Goal: Task Accomplishment & Management: Use online tool/utility

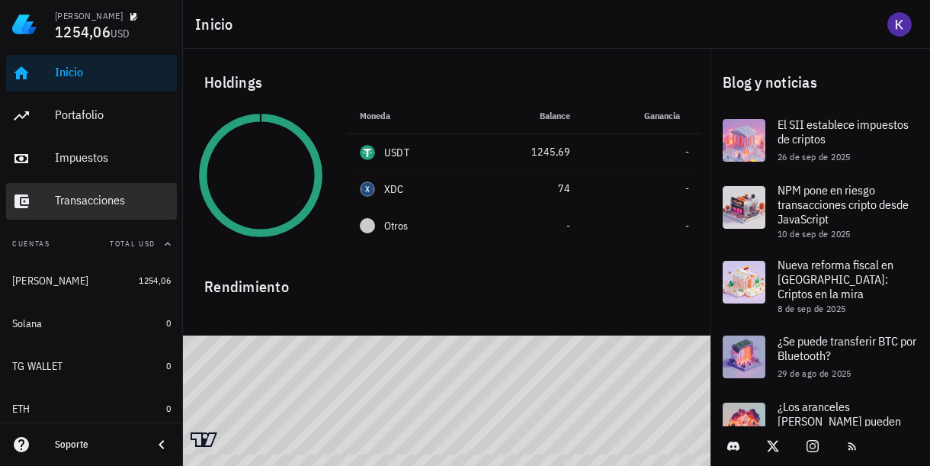
click at [92, 200] on div "Transacciones" at bounding box center [113, 200] width 116 height 14
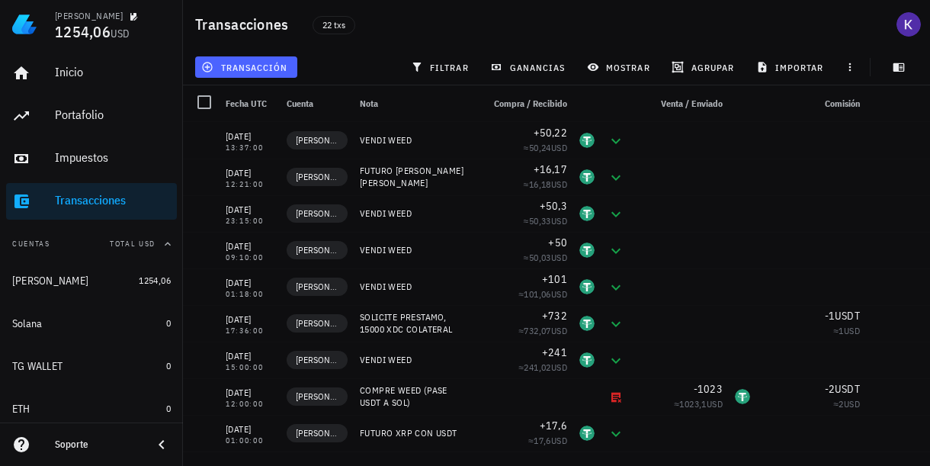
click at [275, 75] on button "transacción" at bounding box center [246, 66] width 102 height 21
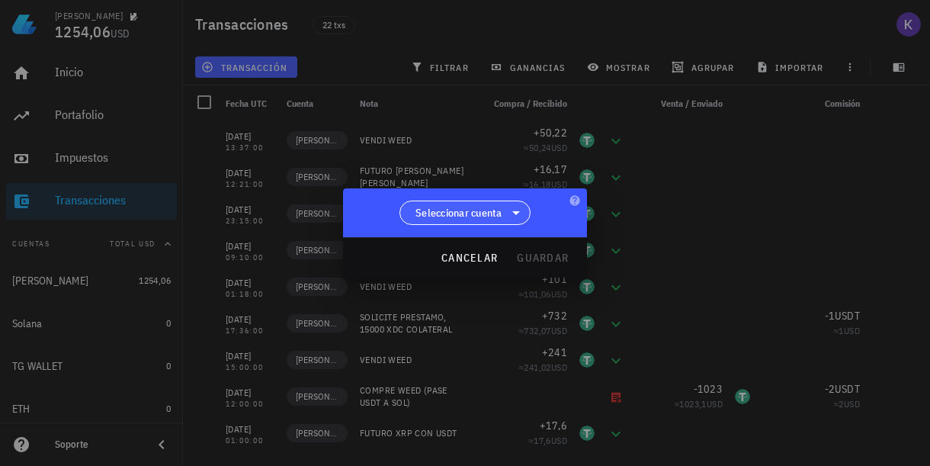
click at [480, 210] on span "Seleccionar cuenta" at bounding box center [458, 212] width 87 height 15
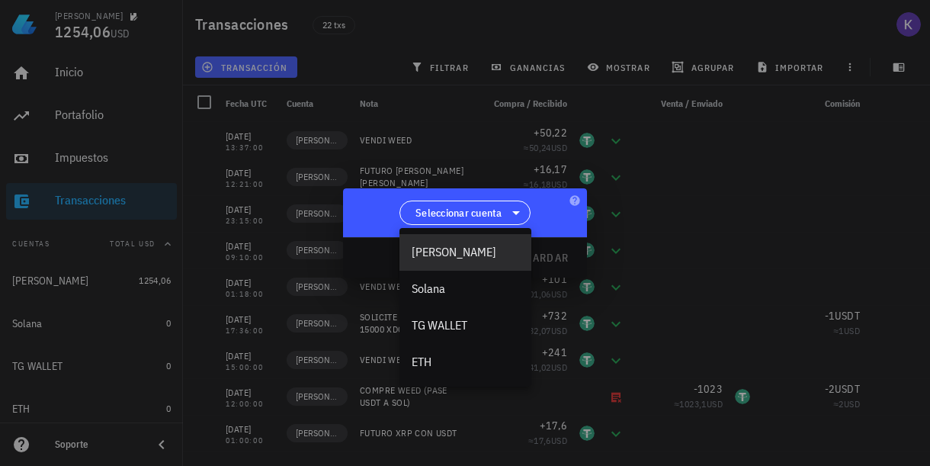
click at [460, 252] on div "[PERSON_NAME]" at bounding box center [465, 252] width 107 height 14
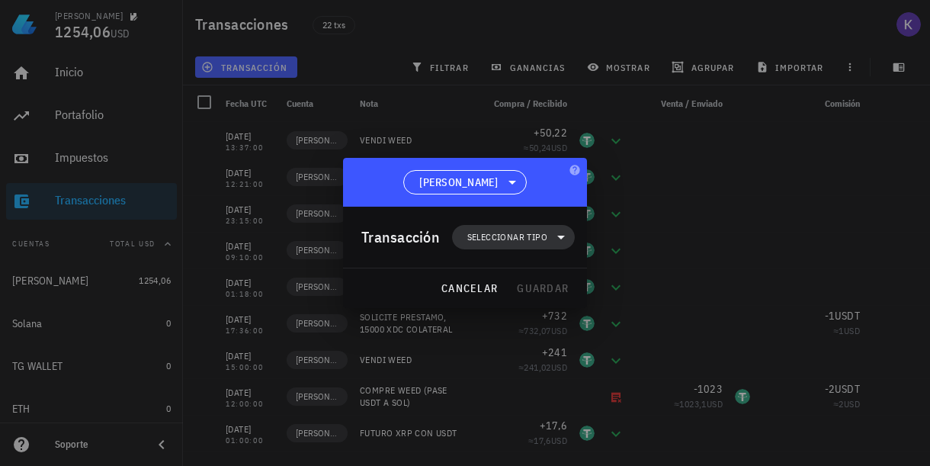
click at [490, 235] on span "Seleccionar tipo" at bounding box center [507, 236] width 80 height 15
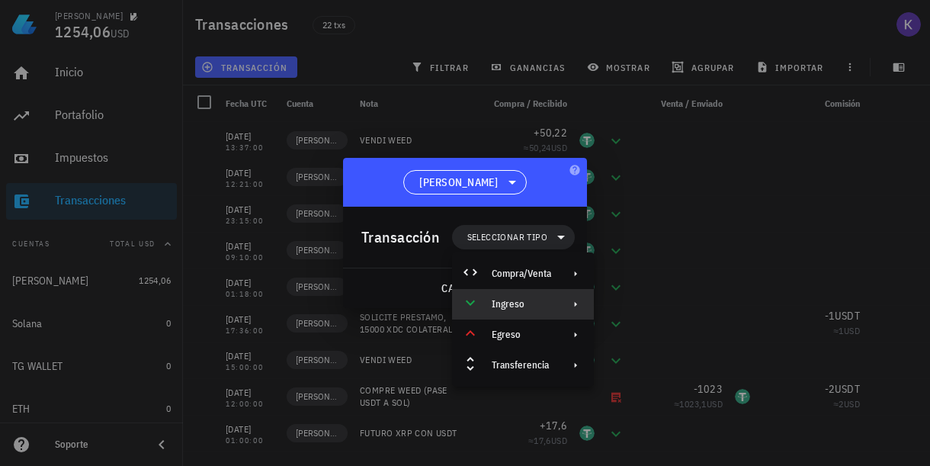
click at [553, 300] on div "Ingreso" at bounding box center [523, 304] width 142 height 30
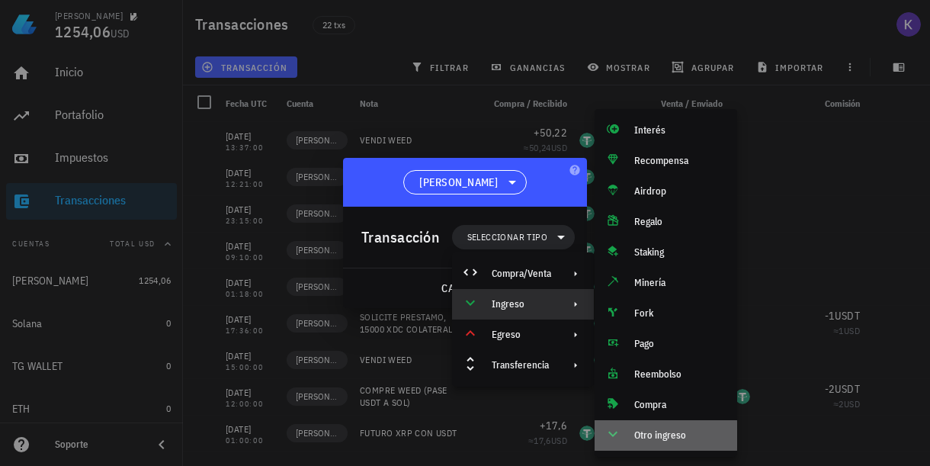
click at [651, 442] on div "Otro ingreso" at bounding box center [665, 435] width 143 height 30
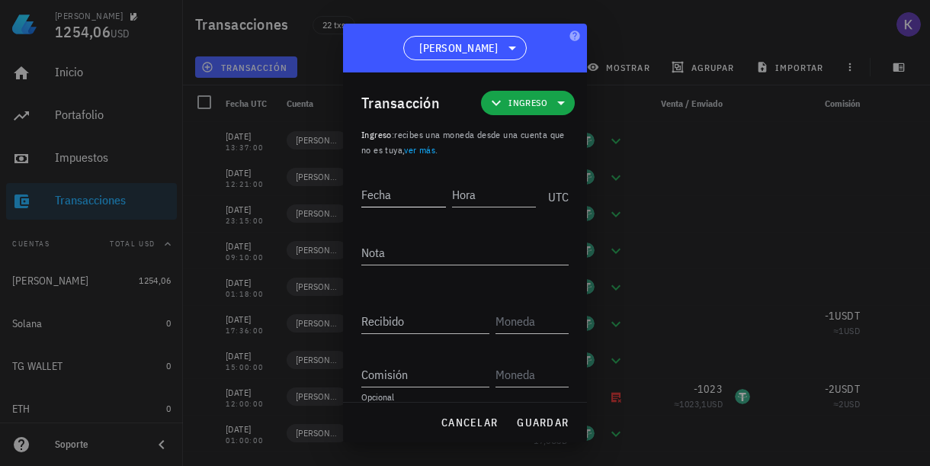
click at [407, 201] on input "Fecha" at bounding box center [403, 194] width 85 height 24
type input "0"
type input "[DATE]"
click at [482, 198] on input "Hora" at bounding box center [495, 194] width 82 height 24
type input "09:00:00"
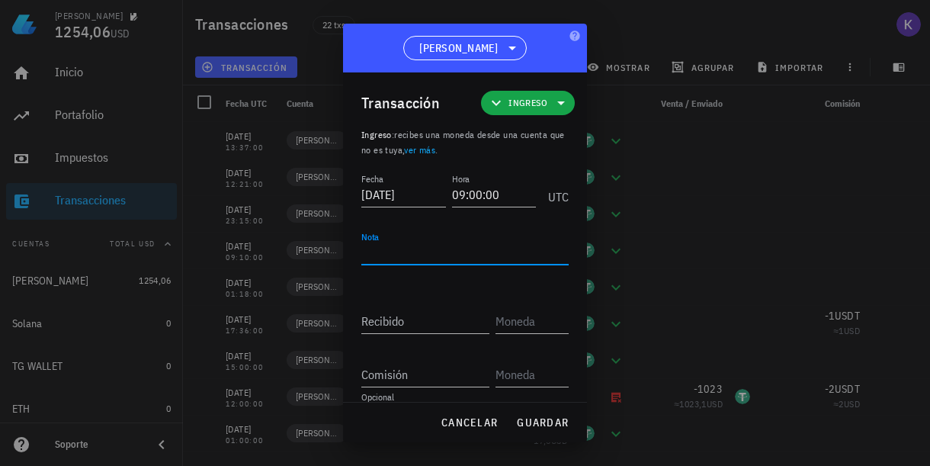
click at [424, 248] on textarea "Nota" at bounding box center [464, 252] width 207 height 24
type textarea "WEED"
click at [393, 319] on div "Recibido" at bounding box center [425, 321] width 128 height 24
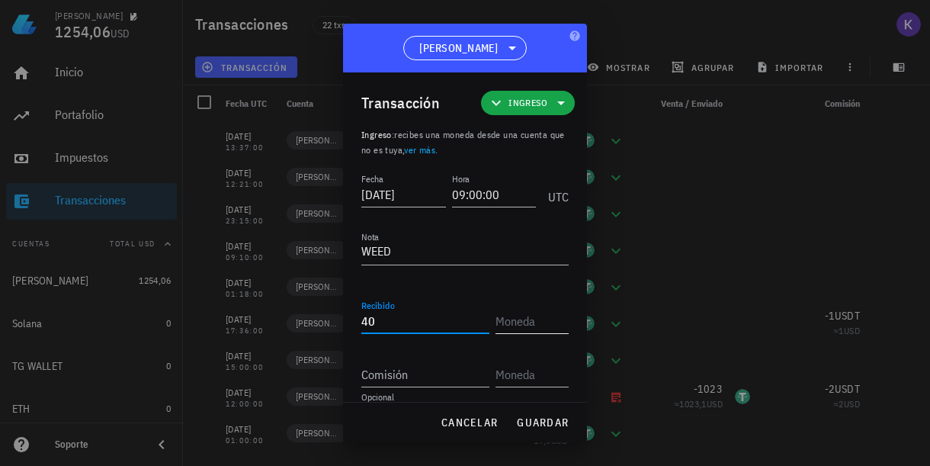
type input "40"
click at [525, 326] on input "text" at bounding box center [530, 321] width 70 height 24
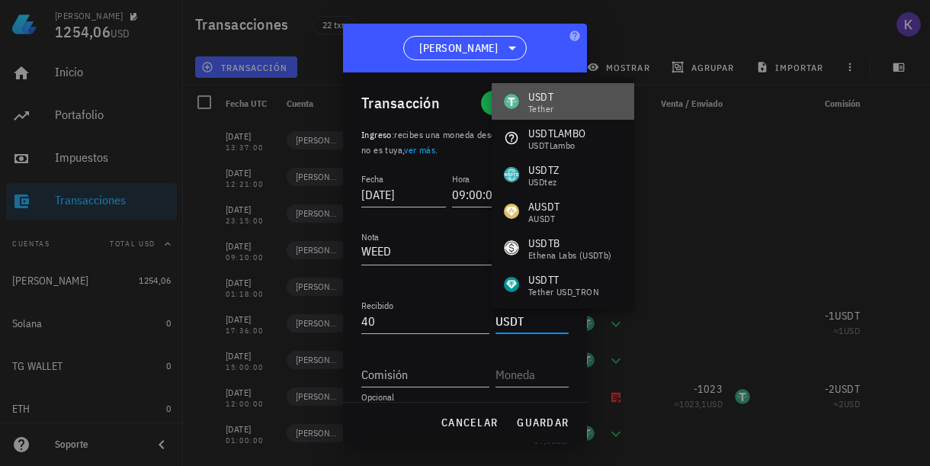
click at [571, 101] on div "USDT Tether" at bounding box center [563, 101] width 143 height 37
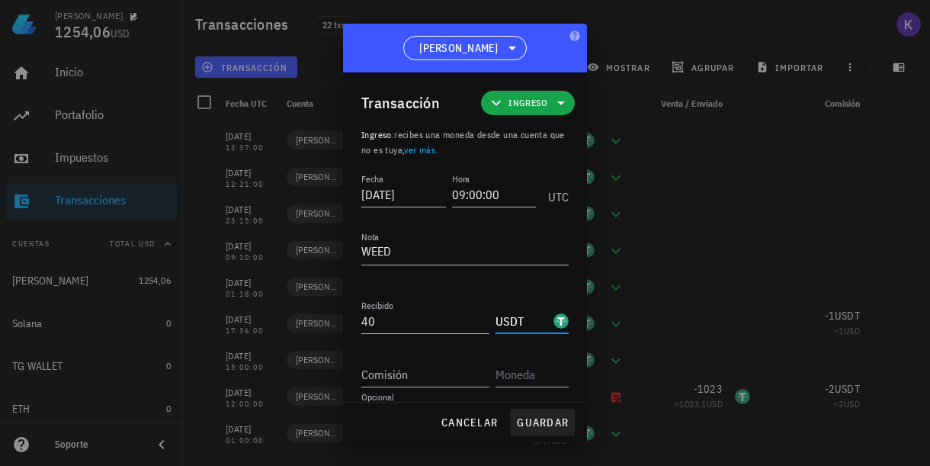
type input "USDT"
click at [541, 425] on span "guardar" at bounding box center [542, 422] width 53 height 14
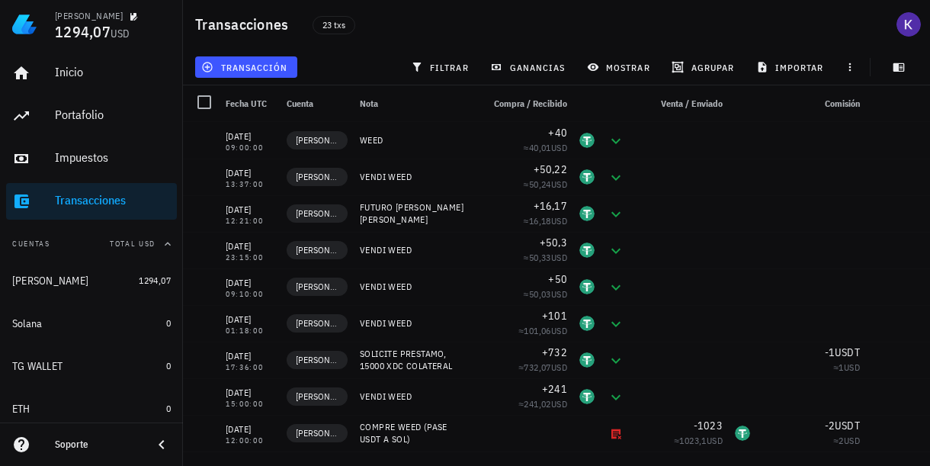
click at [229, 79] on div "transacción" at bounding box center [246, 66] width 108 height 27
click at [237, 71] on span "transacción" at bounding box center [245, 67] width 83 height 12
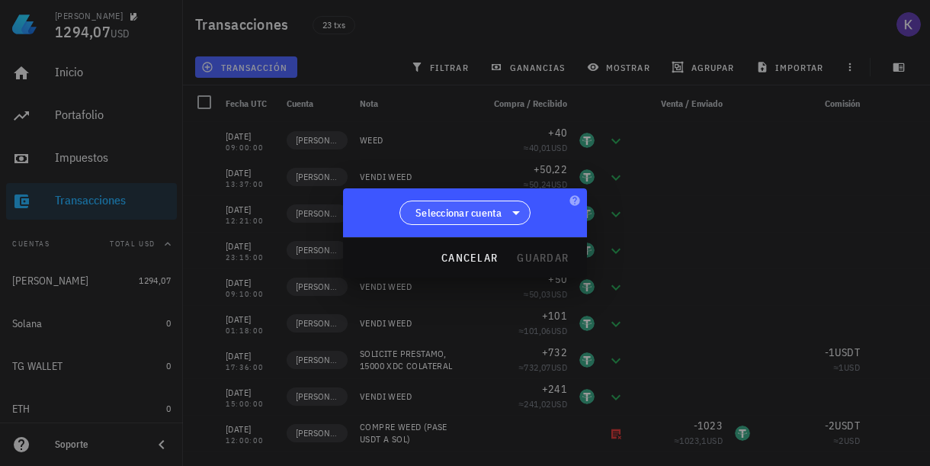
click at [508, 216] on icon at bounding box center [516, 212] width 18 height 18
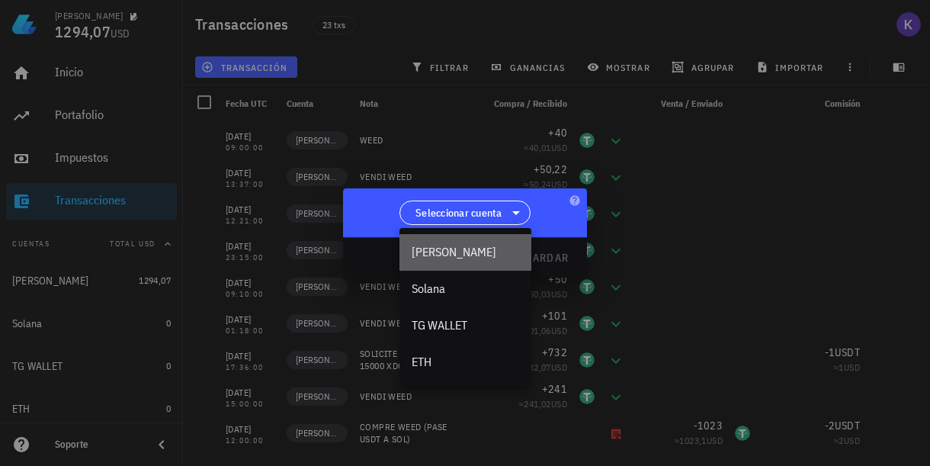
click at [483, 242] on div "[PERSON_NAME]" at bounding box center [465, 252] width 132 height 37
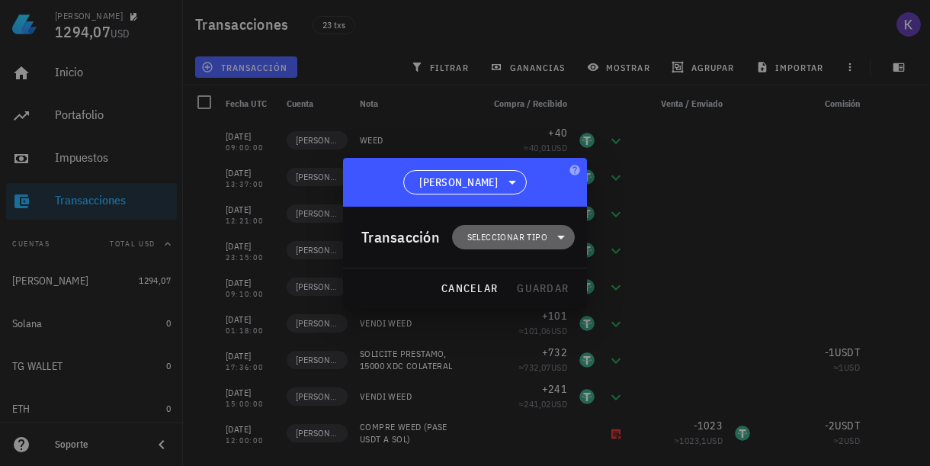
click at [529, 236] on span "Seleccionar tipo" at bounding box center [507, 236] width 80 height 15
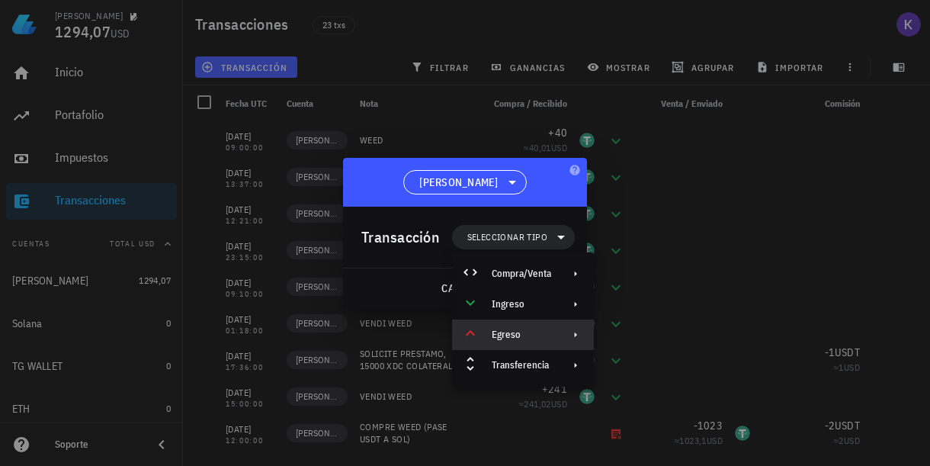
click at [529, 340] on div "Egreso" at bounding box center [521, 334] width 59 height 12
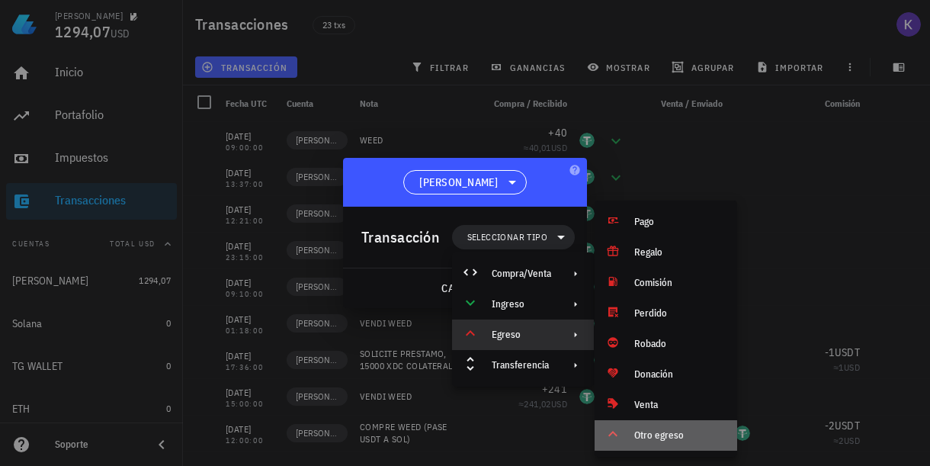
click at [644, 429] on div "Otro egreso" at bounding box center [679, 435] width 91 height 12
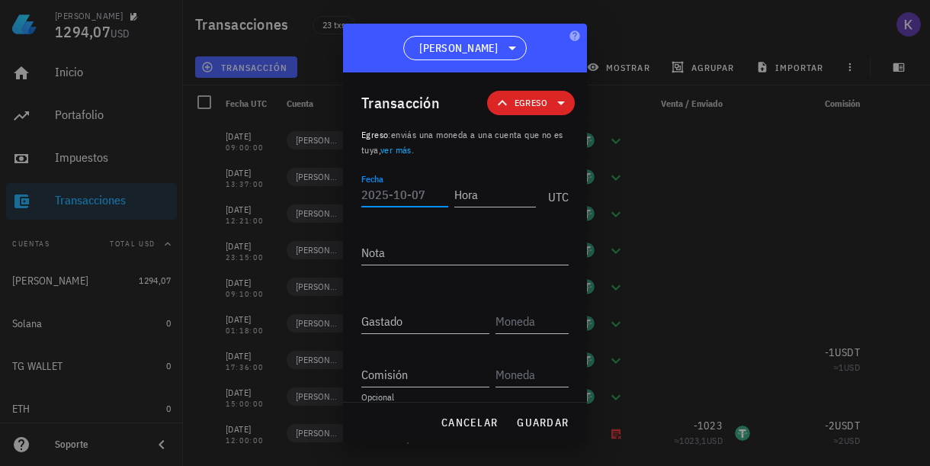
click at [398, 192] on input "Fecha" at bounding box center [404, 194] width 87 height 24
type input "[DATE]"
click at [481, 196] on input "Hora" at bounding box center [495, 194] width 82 height 24
type input "09:01:00"
click at [374, 265] on div "Nota" at bounding box center [464, 260] width 207 height 41
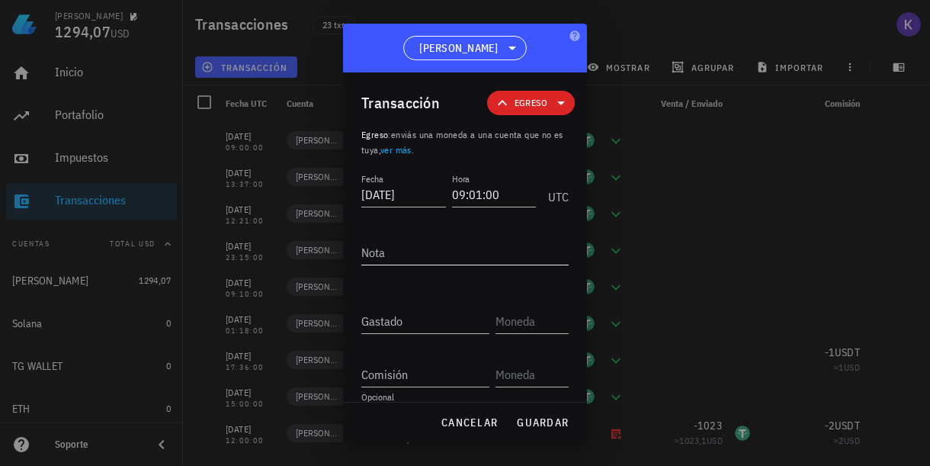
click at [377, 259] on textarea "Nota" at bounding box center [464, 252] width 207 height 24
type textarea "B"
type textarea "COMPRE HERB"
click at [434, 329] on input "Gastado" at bounding box center [425, 321] width 128 height 24
type input "40"
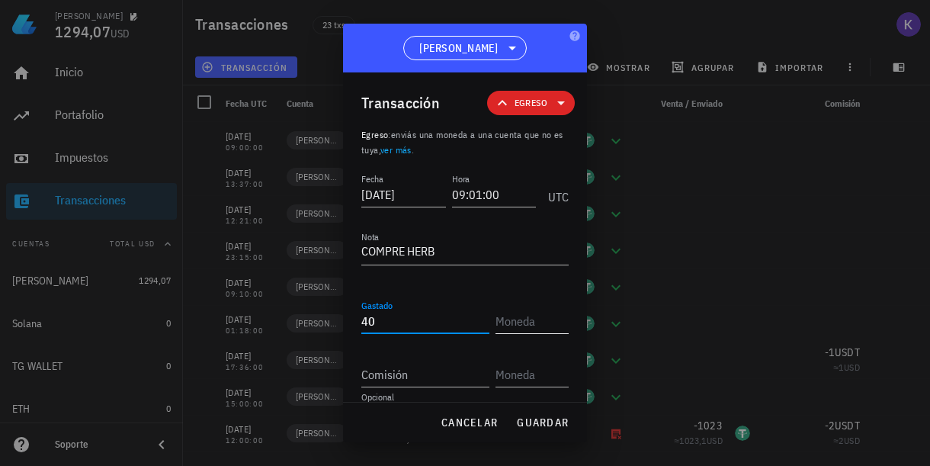
click at [540, 319] on input "text" at bounding box center [530, 321] width 70 height 24
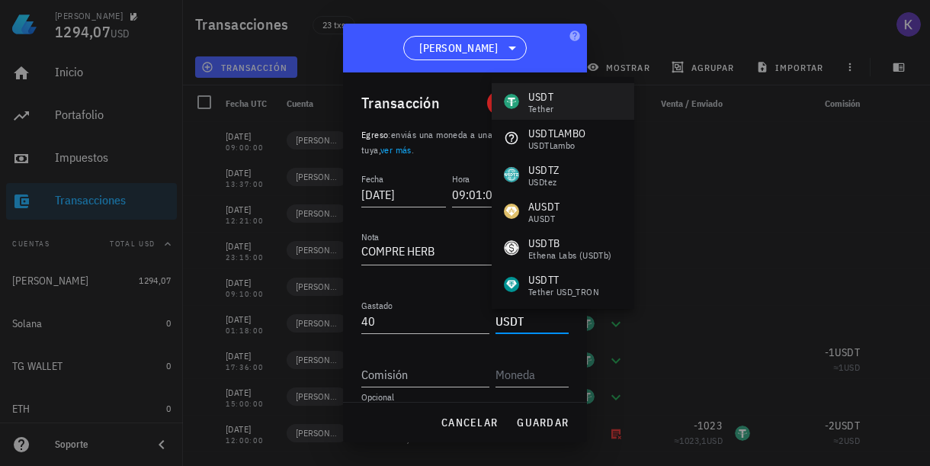
click at [575, 91] on div "USDT Tether" at bounding box center [563, 101] width 143 height 37
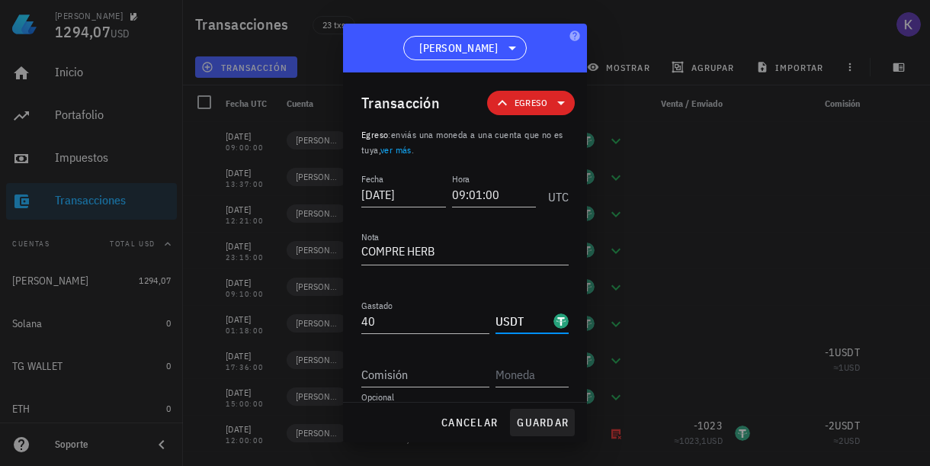
type input "USDT"
click at [546, 417] on span "guardar" at bounding box center [542, 422] width 53 height 14
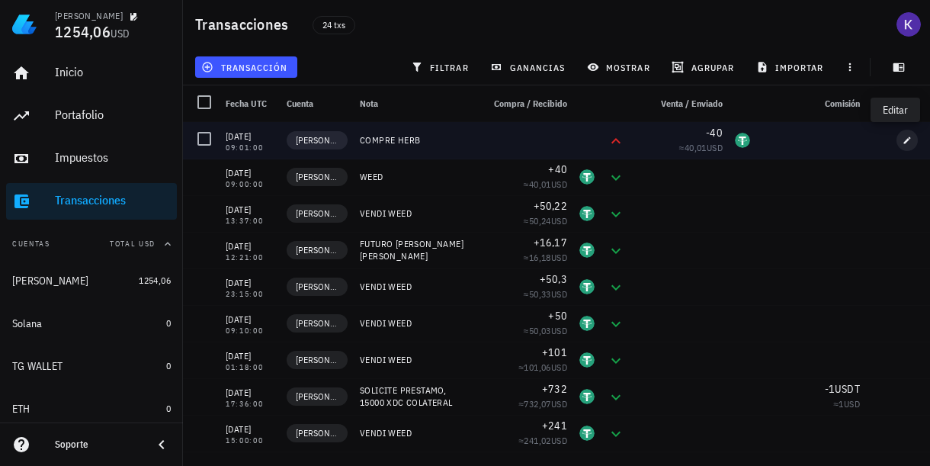
click at [902, 136] on icon "button" at bounding box center [906, 140] width 9 height 9
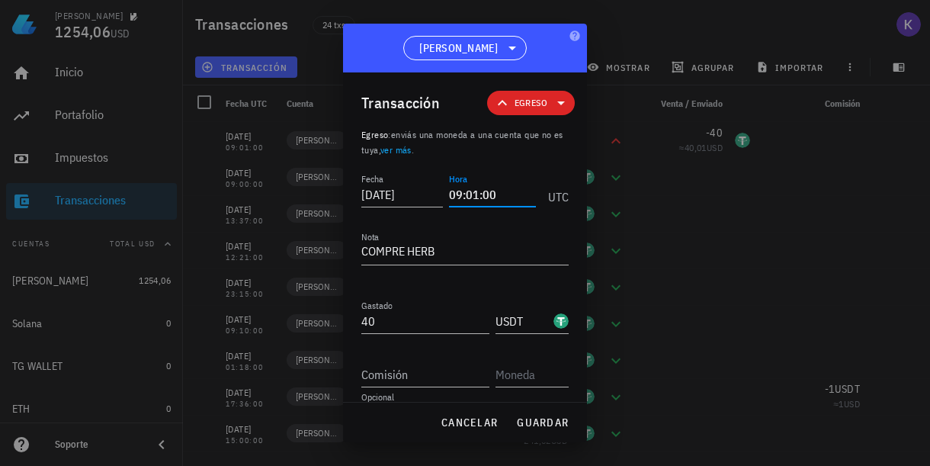
click at [461, 194] on input "09:01:00" at bounding box center [492, 194] width 87 height 24
click at [527, 428] on span "guardar" at bounding box center [542, 422] width 53 height 14
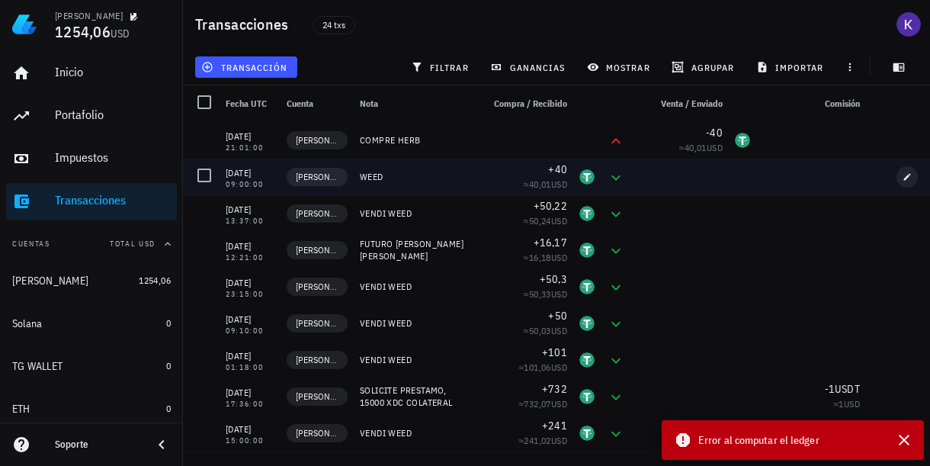
click at [896, 181] on span "button" at bounding box center [906, 176] width 21 height 9
type input "09:00:00"
type textarea "WEED"
type input "40"
type input "USDT"
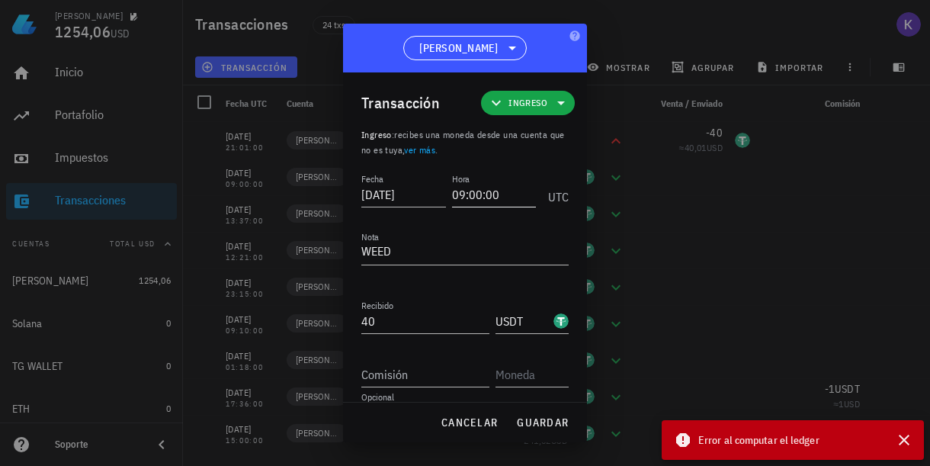
click at [460, 196] on input "09:00:00" at bounding box center [494, 194] width 85 height 24
click at [534, 426] on span "guardar" at bounding box center [542, 422] width 53 height 14
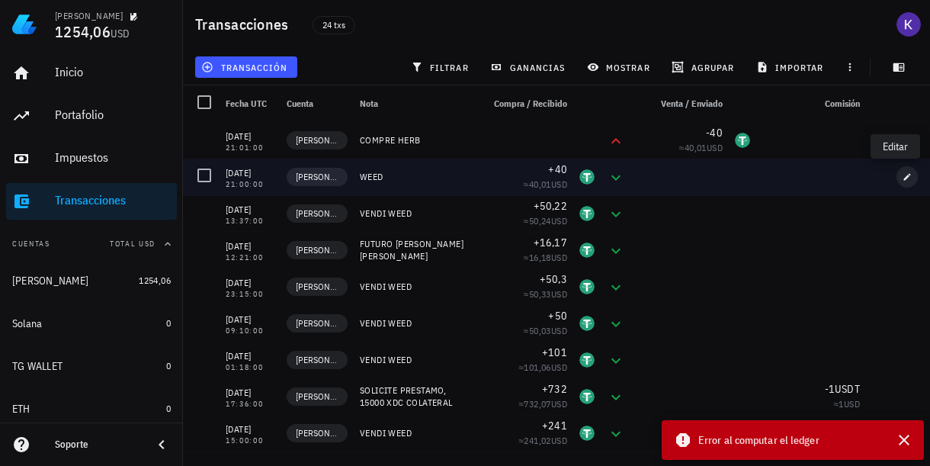
click at [902, 179] on icon "button" at bounding box center [906, 176] width 9 height 9
type input "21:00:00"
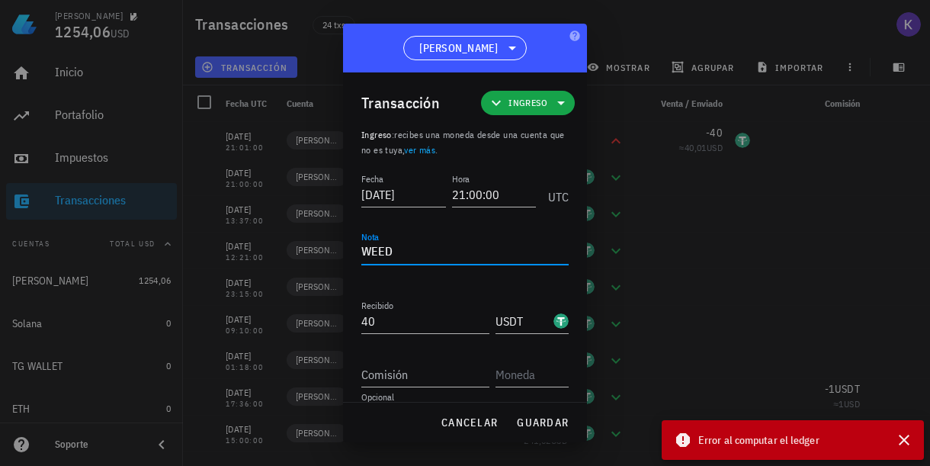
click at [367, 256] on textarea "WEED" at bounding box center [464, 252] width 207 height 24
click at [363, 255] on textarea "WEED" at bounding box center [464, 252] width 207 height 24
click at [553, 418] on span "guardar" at bounding box center [542, 422] width 53 height 14
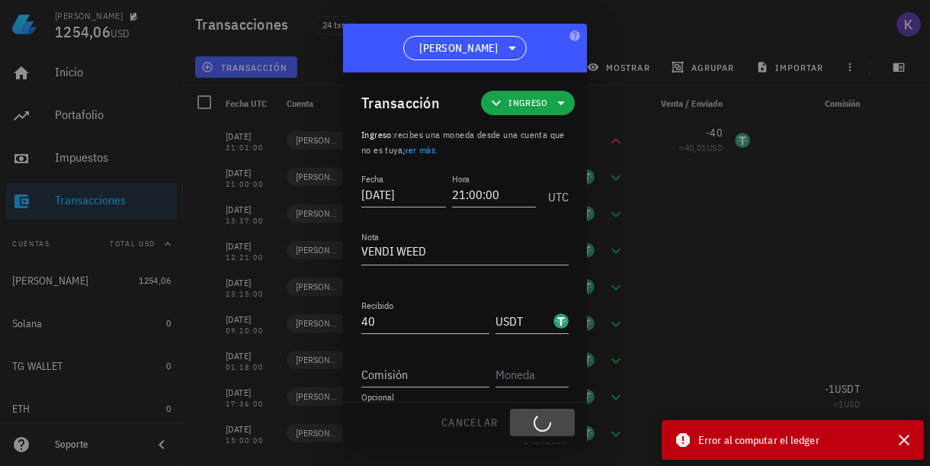
type textarea "WEED"
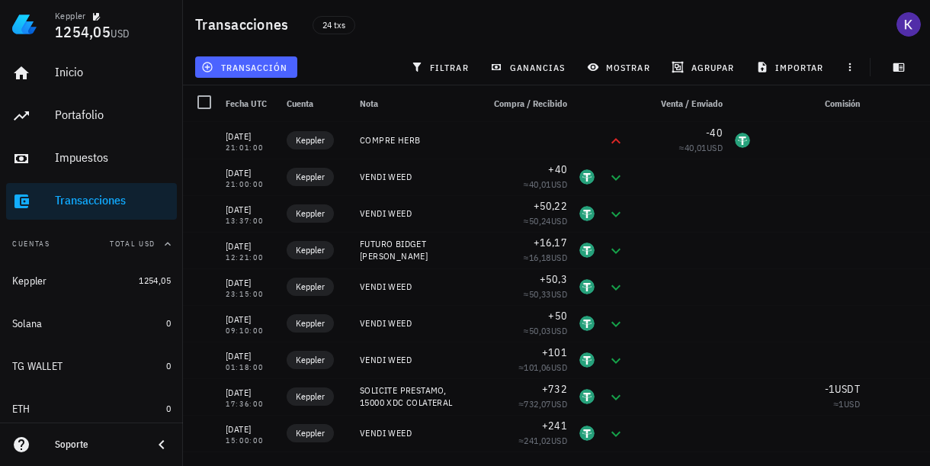
click at [255, 69] on span "transacción" at bounding box center [245, 67] width 83 height 12
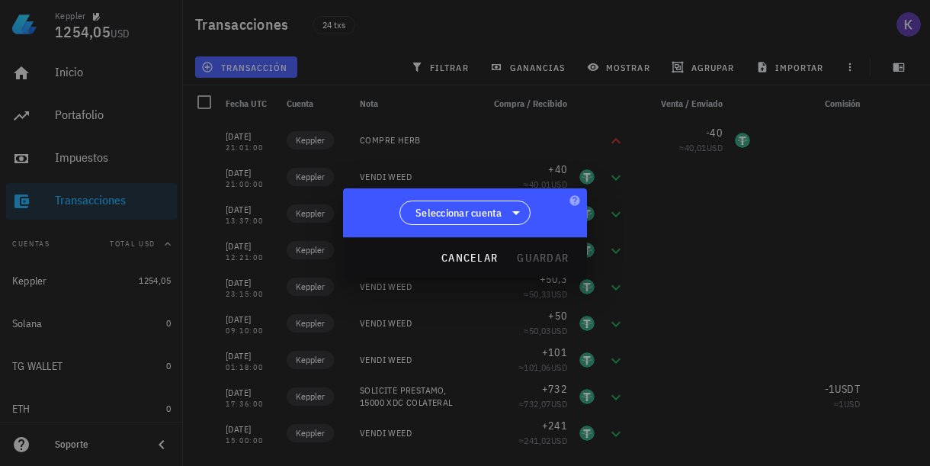
click at [441, 227] on div "Seleccionar cuenta" at bounding box center [465, 212] width 244 height 49
click at [452, 210] on span "Seleccionar cuenta" at bounding box center [458, 212] width 87 height 15
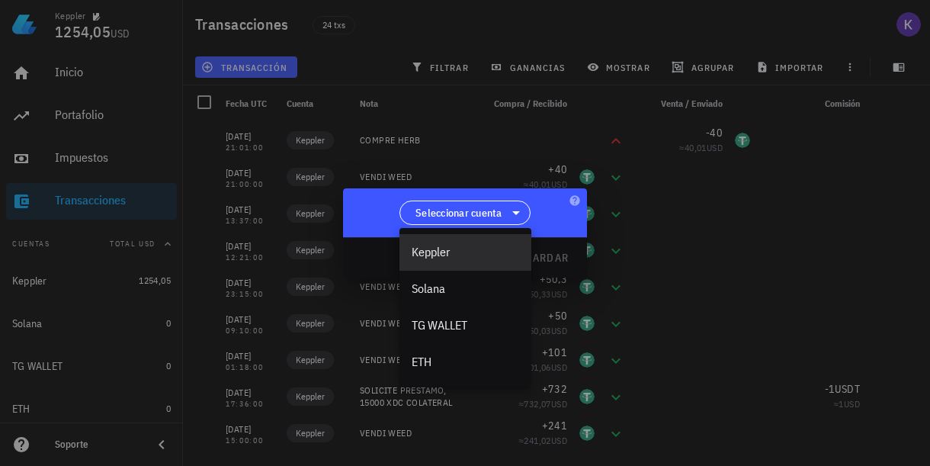
click at [449, 247] on div "[PERSON_NAME]" at bounding box center [465, 252] width 107 height 14
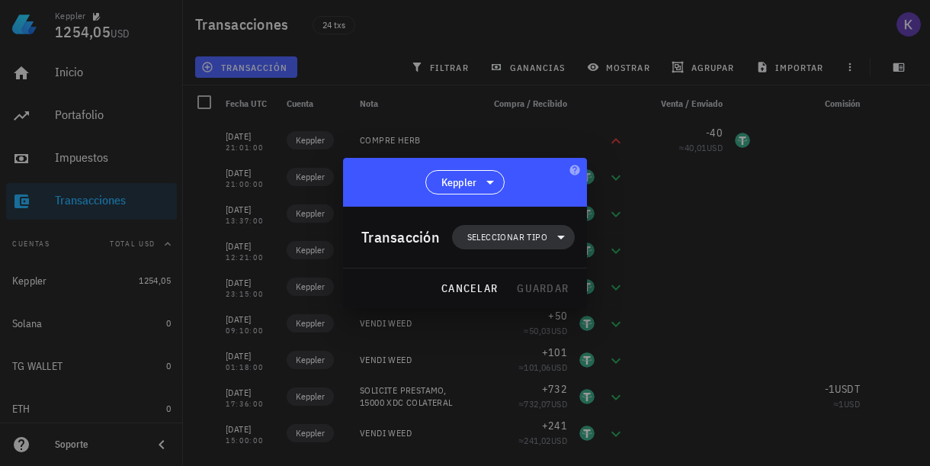
click at [532, 233] on span "Seleccionar tipo" at bounding box center [507, 236] width 80 height 15
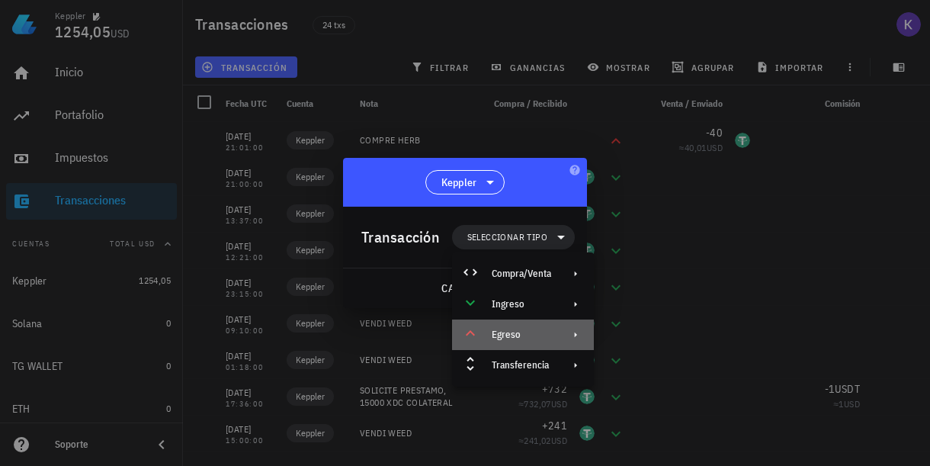
click at [521, 337] on div "Egreso" at bounding box center [521, 334] width 59 height 12
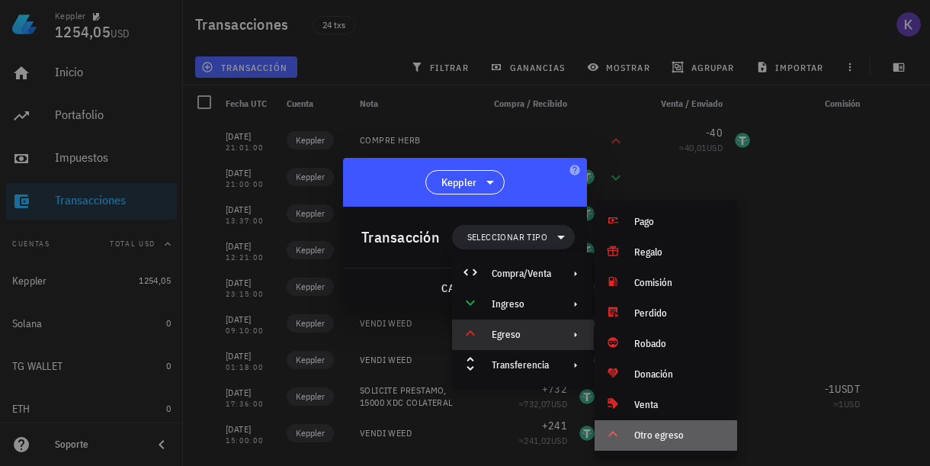
click at [642, 434] on div "Otro egreso" at bounding box center [679, 435] width 91 height 12
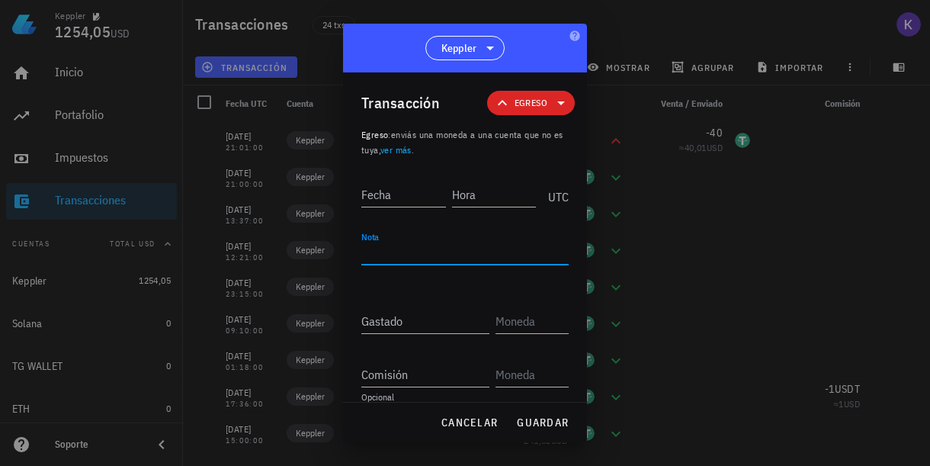
click at [388, 246] on textarea "Nota" at bounding box center [464, 252] width 207 height 24
click at [393, 332] on input "Gastado" at bounding box center [425, 321] width 128 height 24
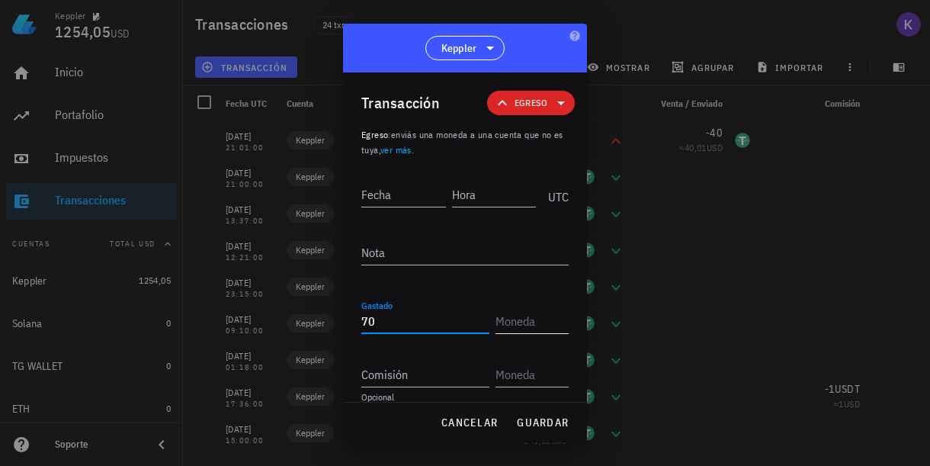
type input "70"
click at [498, 322] on input "text" at bounding box center [530, 321] width 70 height 24
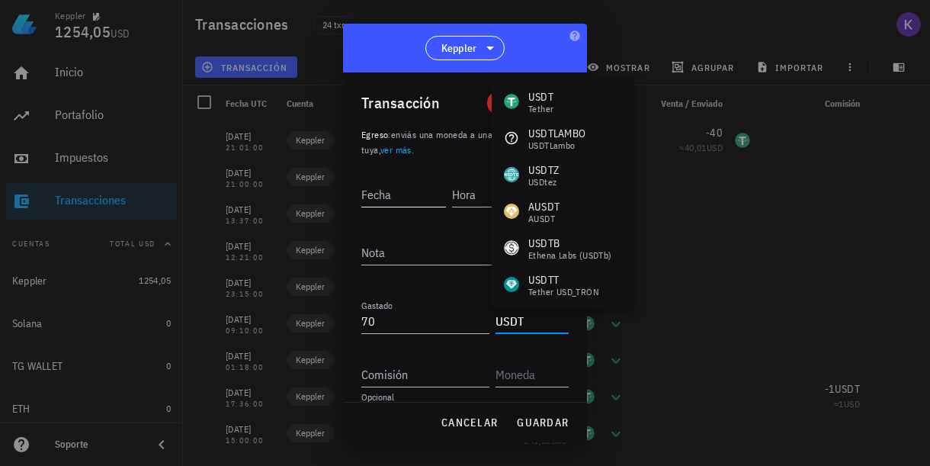
type input "USDT"
click at [395, 197] on input "Fecha" at bounding box center [404, 194] width 87 height 24
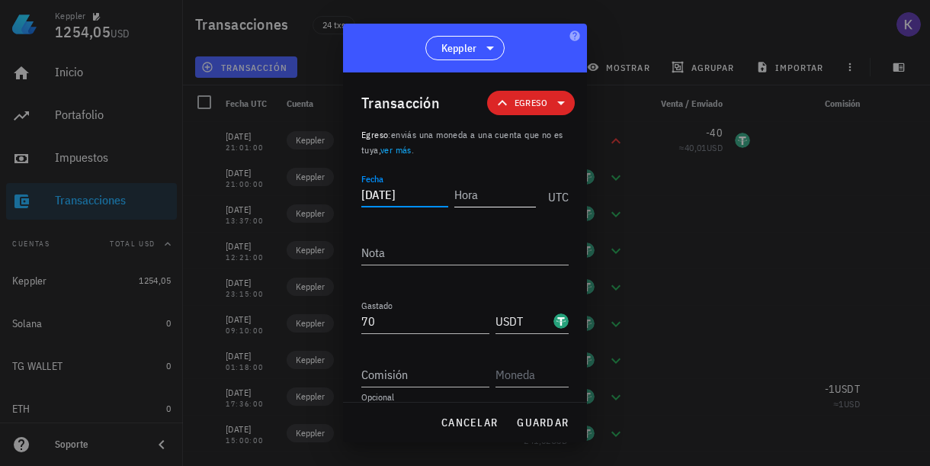
type input "[DATE]"
click at [463, 188] on div "Hora" at bounding box center [492, 194] width 87 height 24
type input "21:14:00"
click at [437, 250] on textarea "Nota" at bounding box center [464, 252] width 207 height 24
type textarea "c"
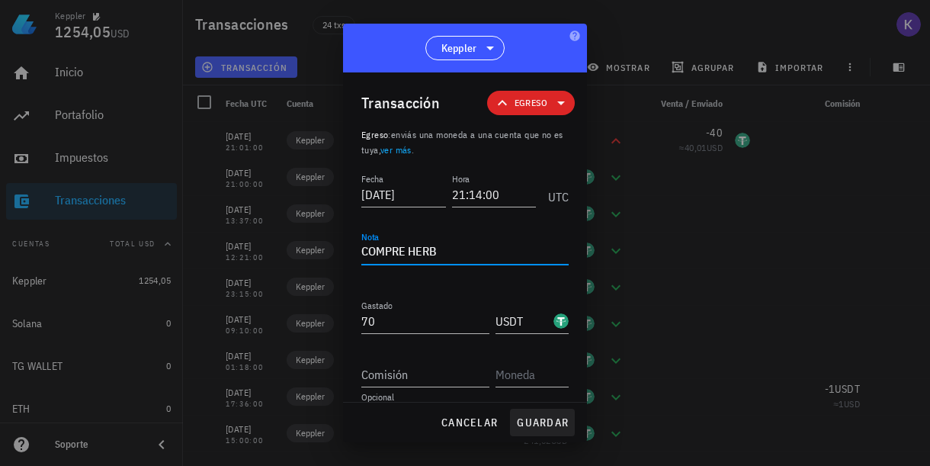
type textarea "COMPRE HERB"
click at [544, 428] on span "guardar" at bounding box center [542, 422] width 53 height 14
